Goal: Transaction & Acquisition: Purchase product/service

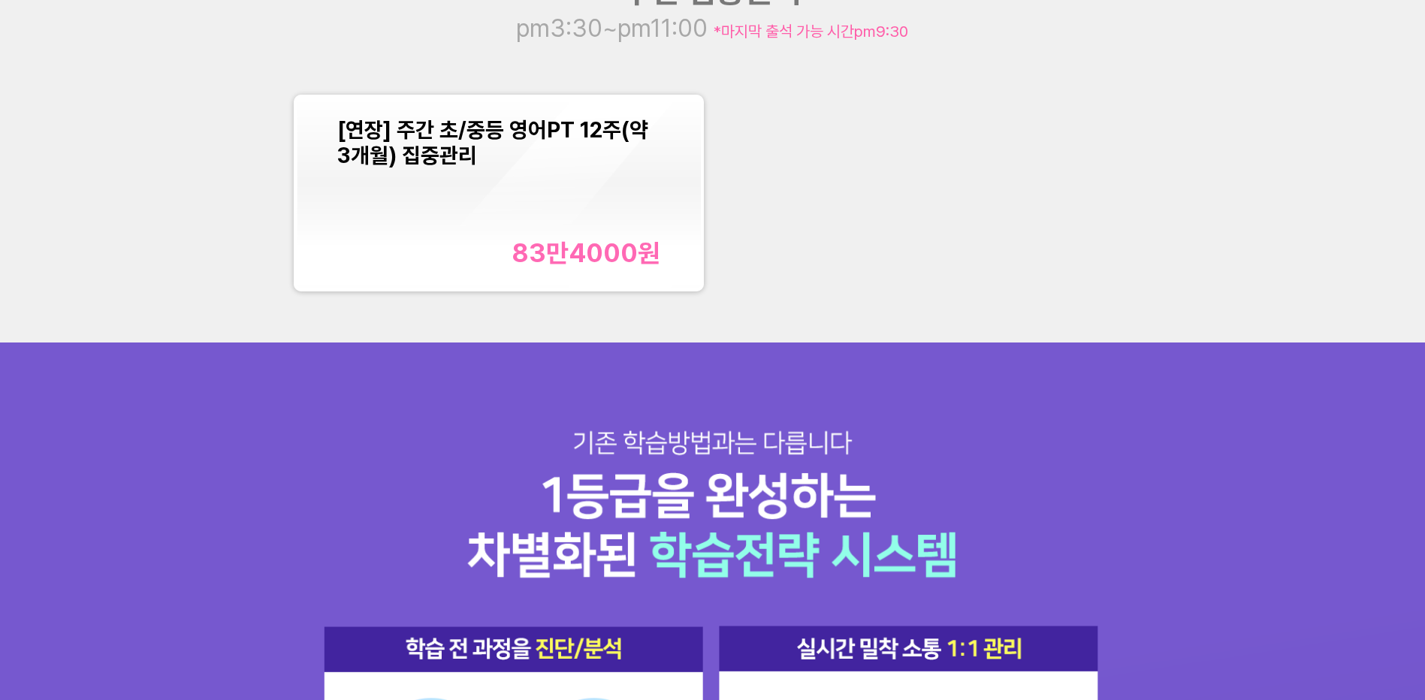
scroll to position [1803, 0]
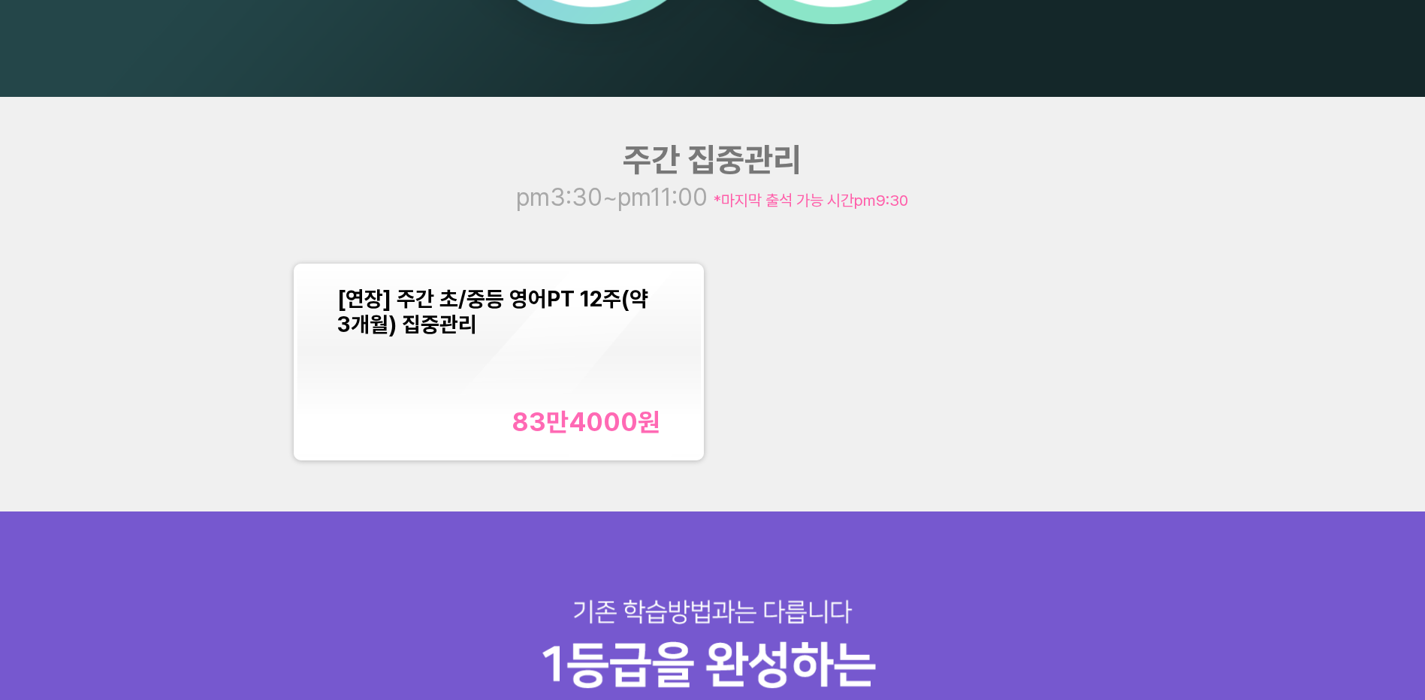
click at [572, 395] on div "[연장] 주간 초/중등 영어PT 12주(약 3개월) 집중관리 83만4000 원" at bounding box center [499, 361] width 324 height 151
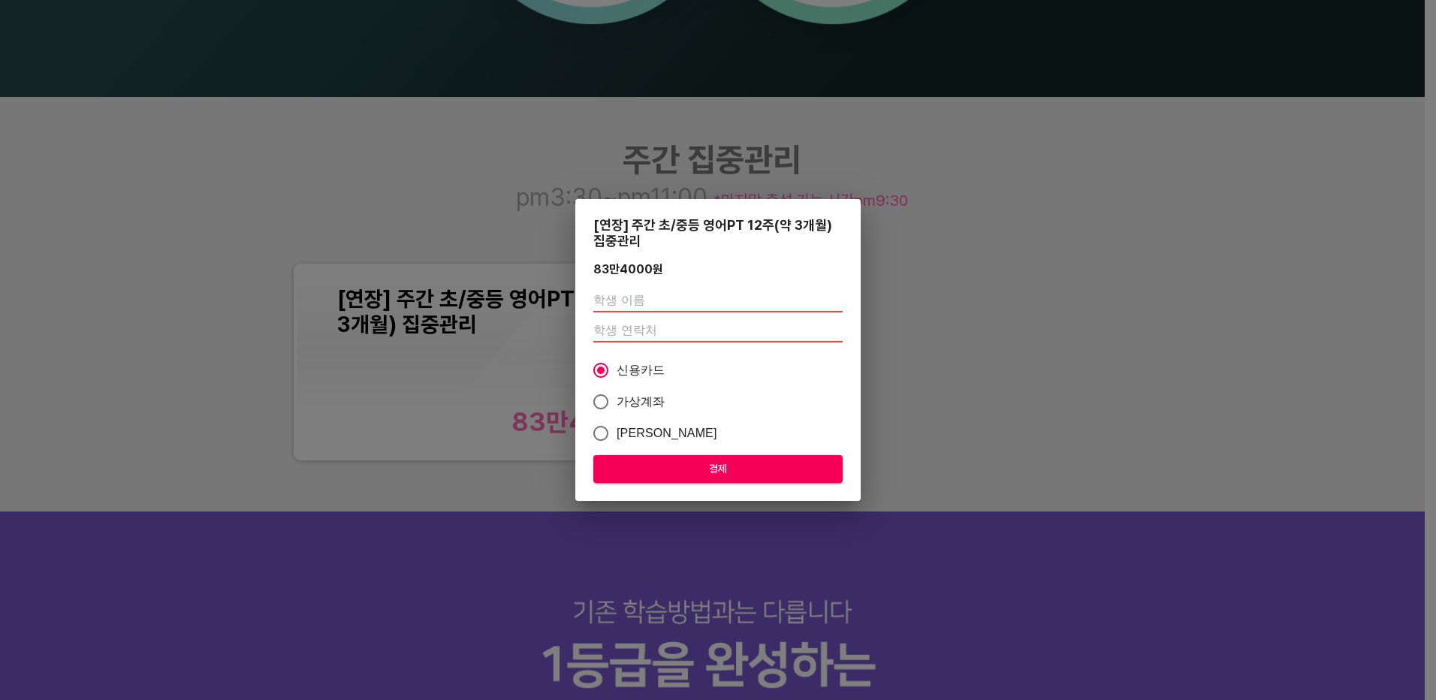
click at [653, 303] on input "text" at bounding box center [717, 300] width 249 height 24
type input "T"
type input "[PERSON_NAME]"
click at [649, 328] on input "number" at bounding box center [717, 330] width 249 height 24
type input "01079350692"
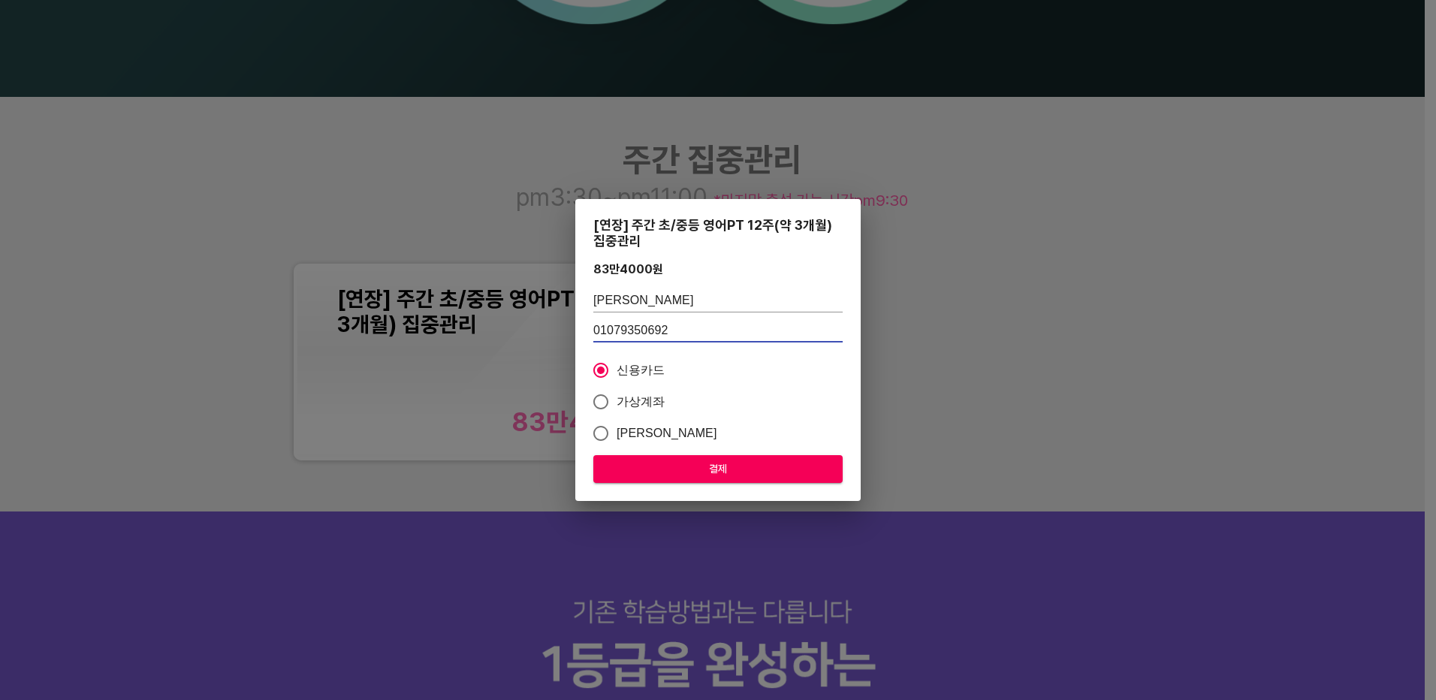
click at [699, 461] on span "결제" at bounding box center [717, 469] width 225 height 19
